Goal: Task Accomplishment & Management: Use online tool/utility

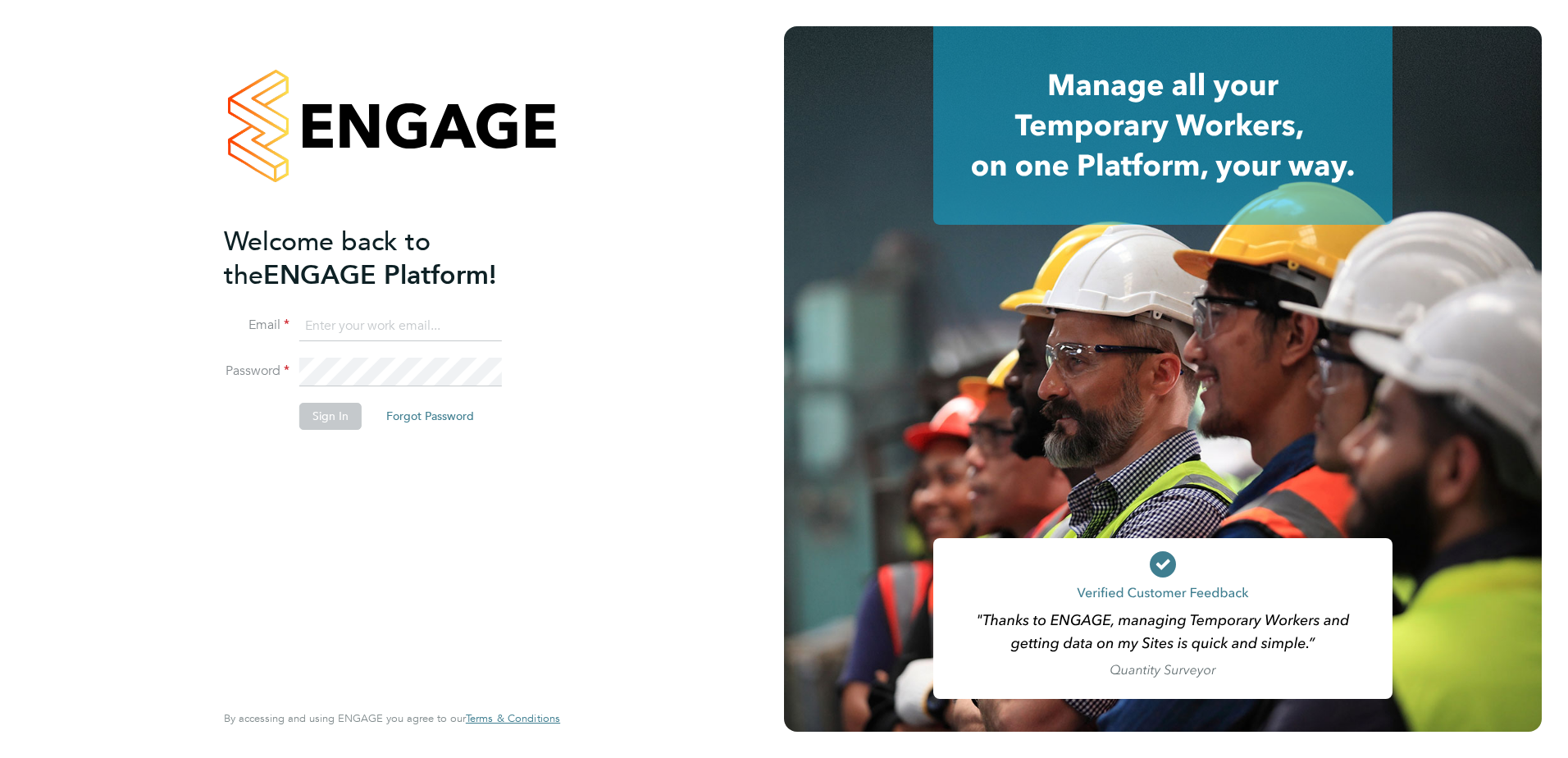
type input "[PERSON_NAME][EMAIL_ADDRESS][PERSON_NAME][DOMAIN_NAME]"
click at [331, 418] on button "Sign In" at bounding box center [330, 416] width 62 height 26
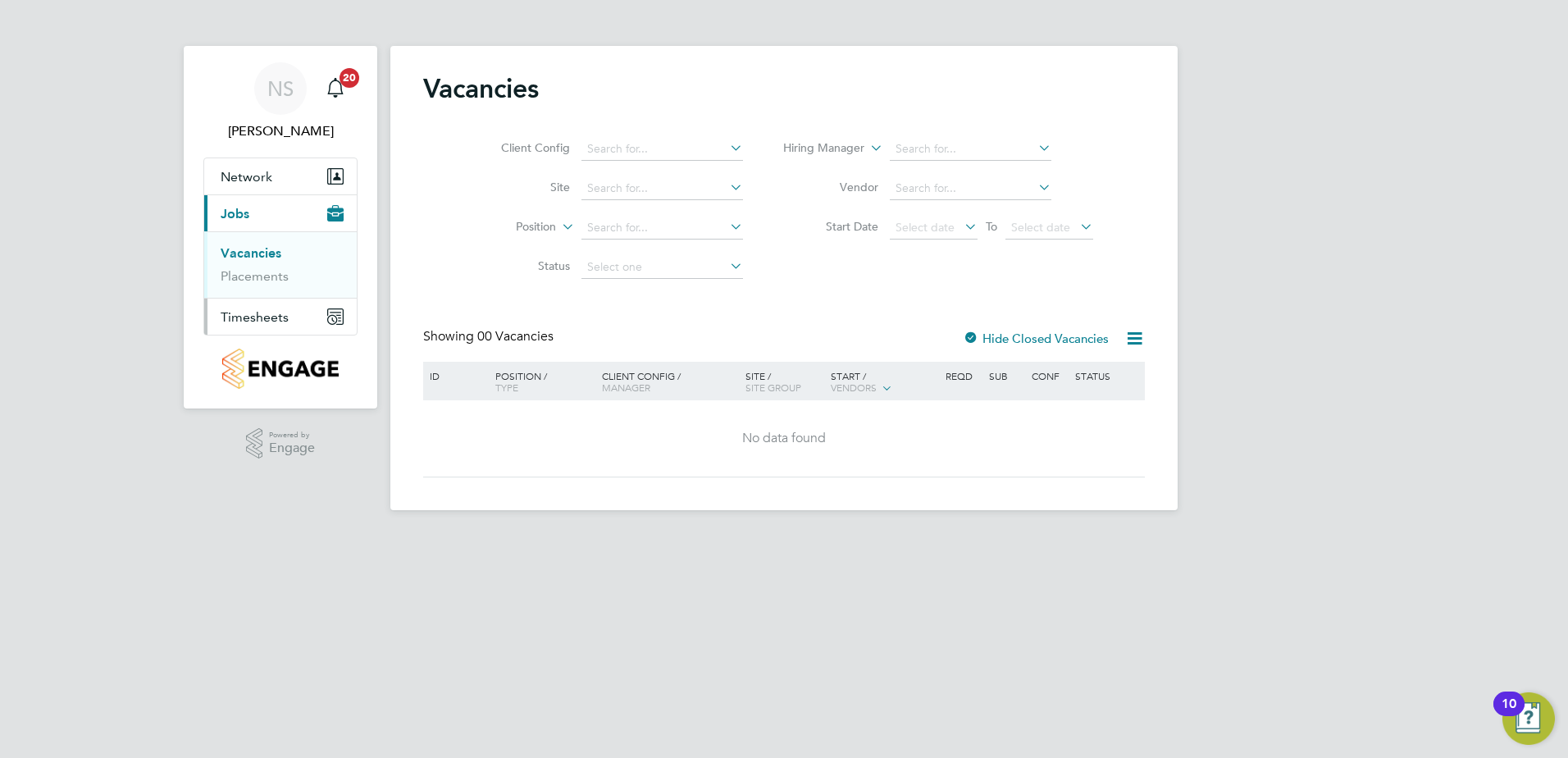
click at [262, 320] on span "Timesheets" at bounding box center [255, 317] width 68 height 16
click at [236, 293] on link "Timesheets" at bounding box center [255, 290] width 68 height 16
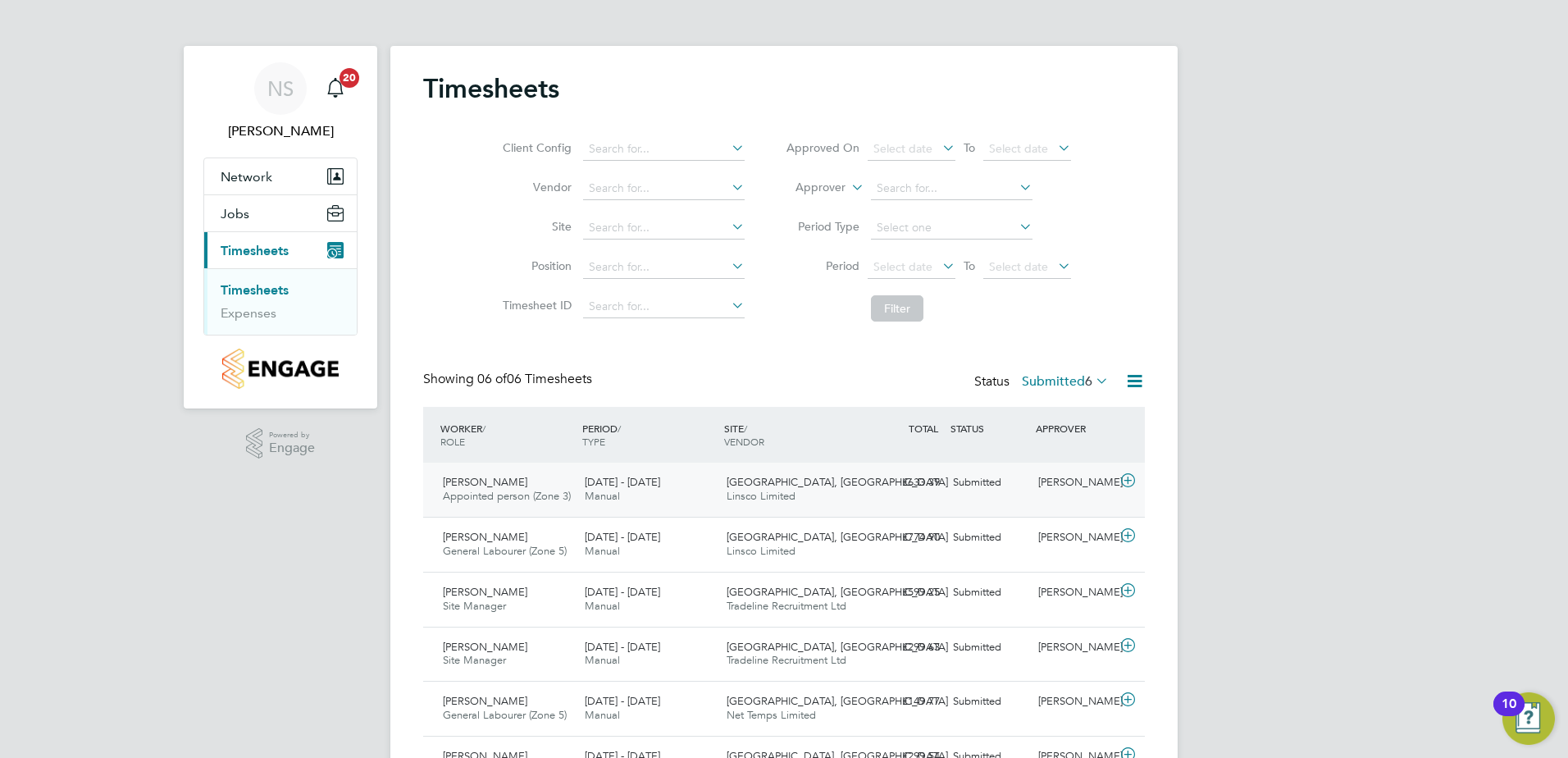
click at [489, 489] on span "Appointed person (Zone 3)" at bounding box center [506, 496] width 128 height 14
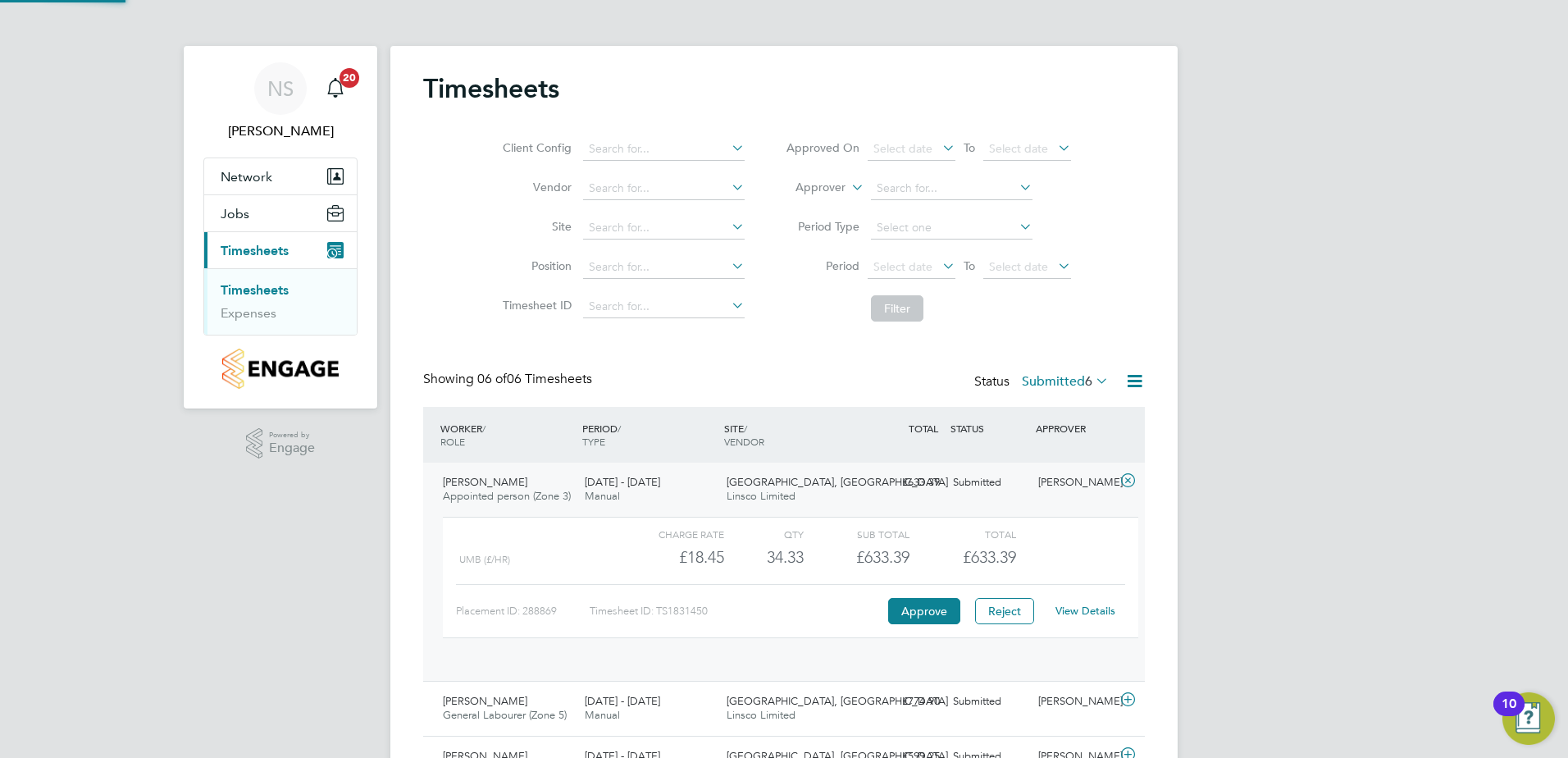
scroll to position [28, 159]
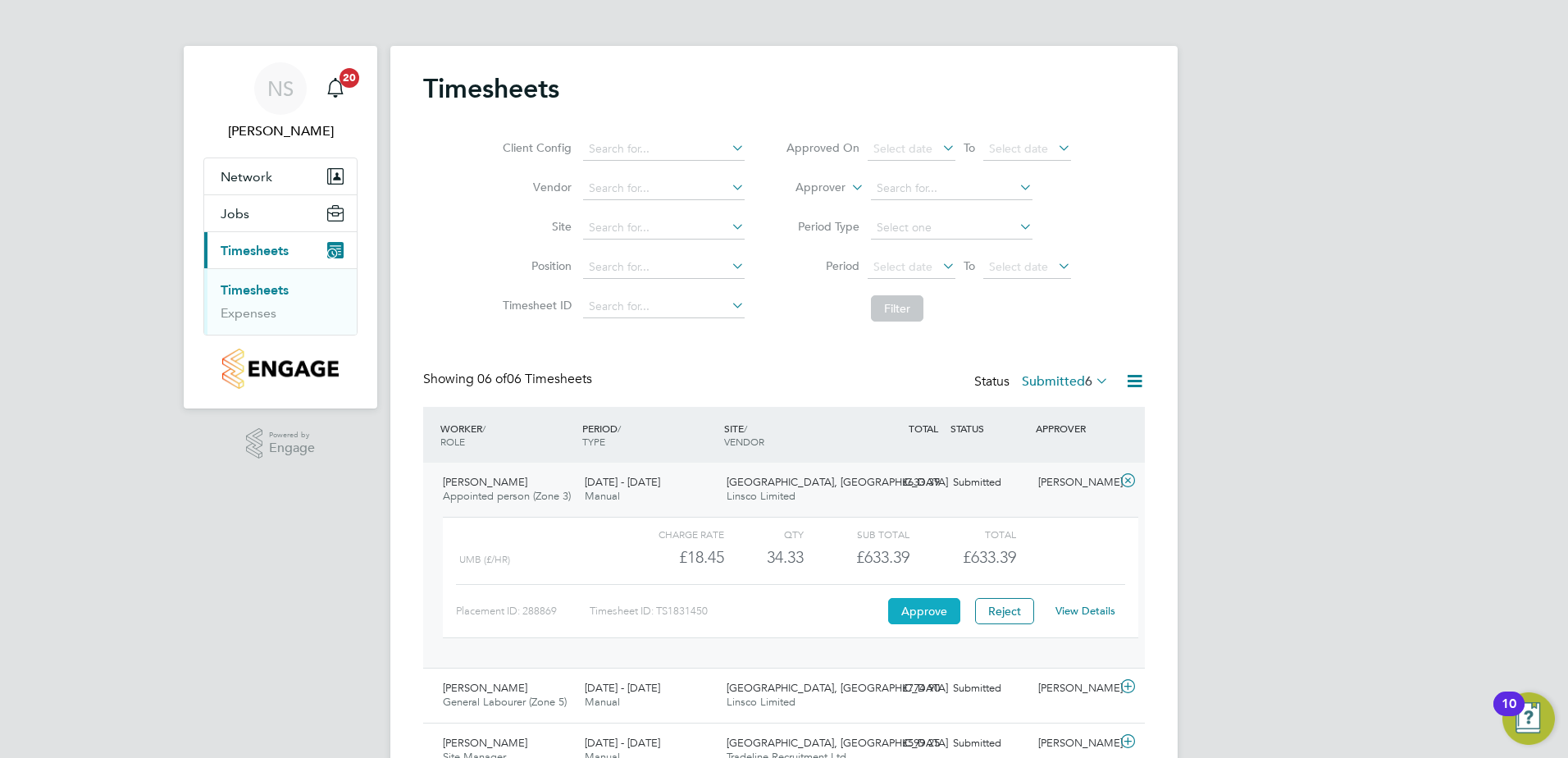
click at [920, 613] on button "Approve" at bounding box center [924, 611] width 72 height 26
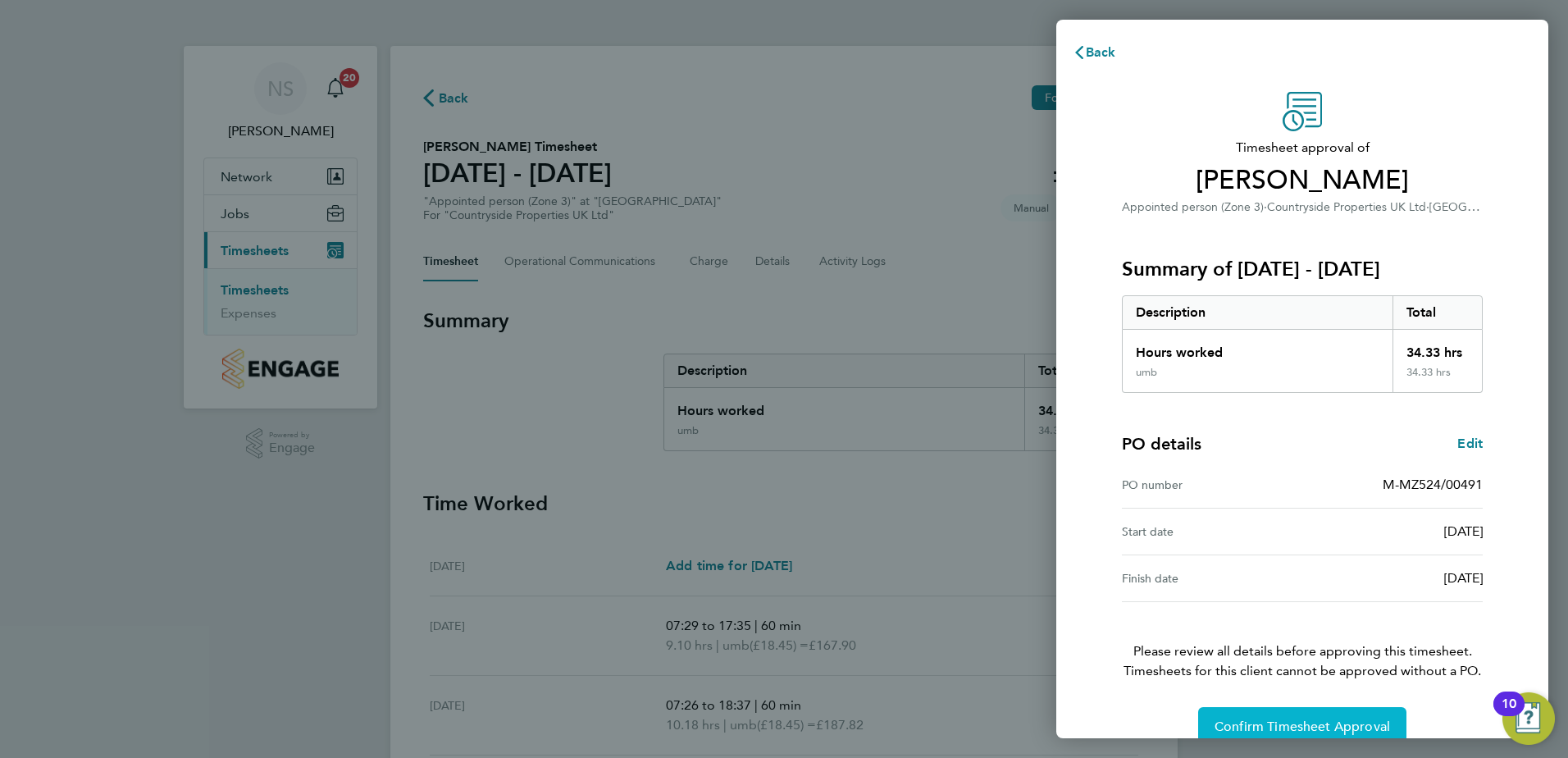
click at [1277, 730] on span "Confirm Timesheet Approval" at bounding box center [1302, 726] width 175 height 17
